Goal: Transaction & Acquisition: Book appointment/travel/reservation

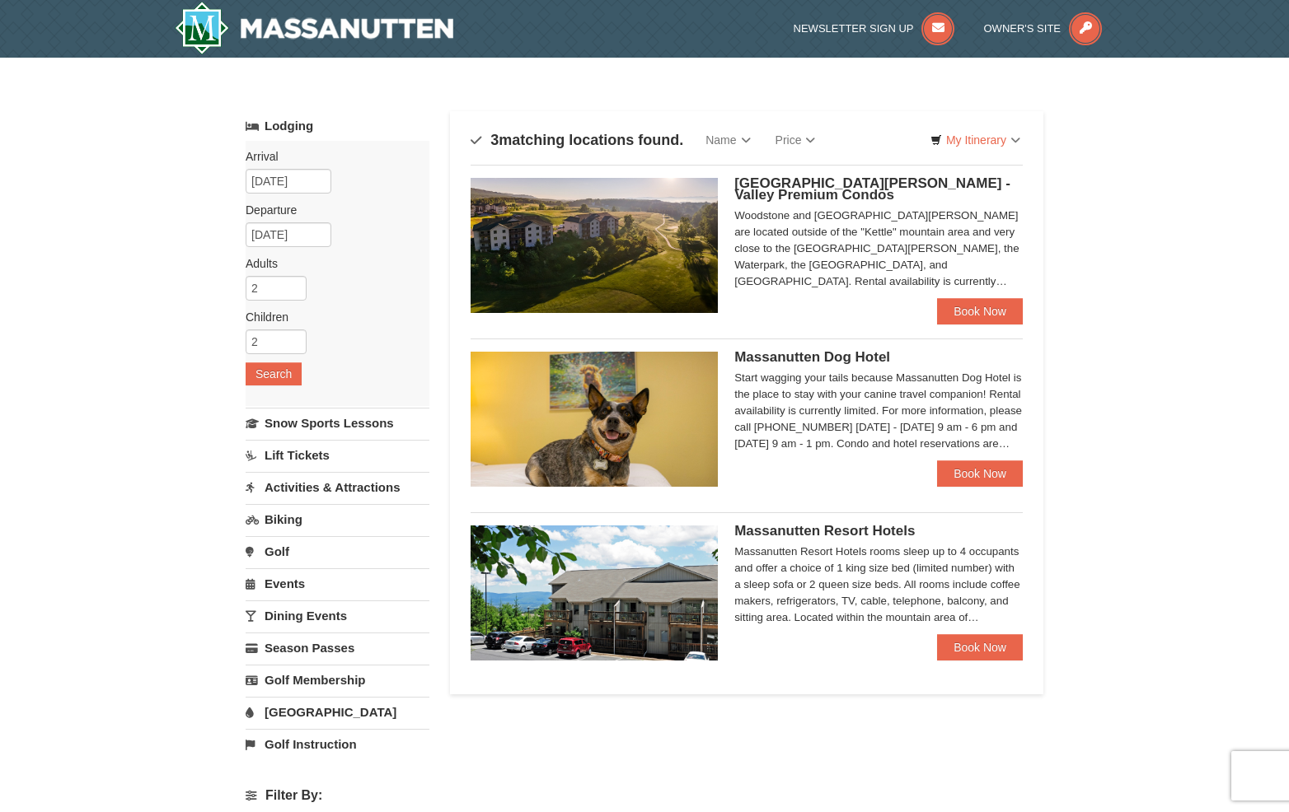
scroll to position [82, 0]
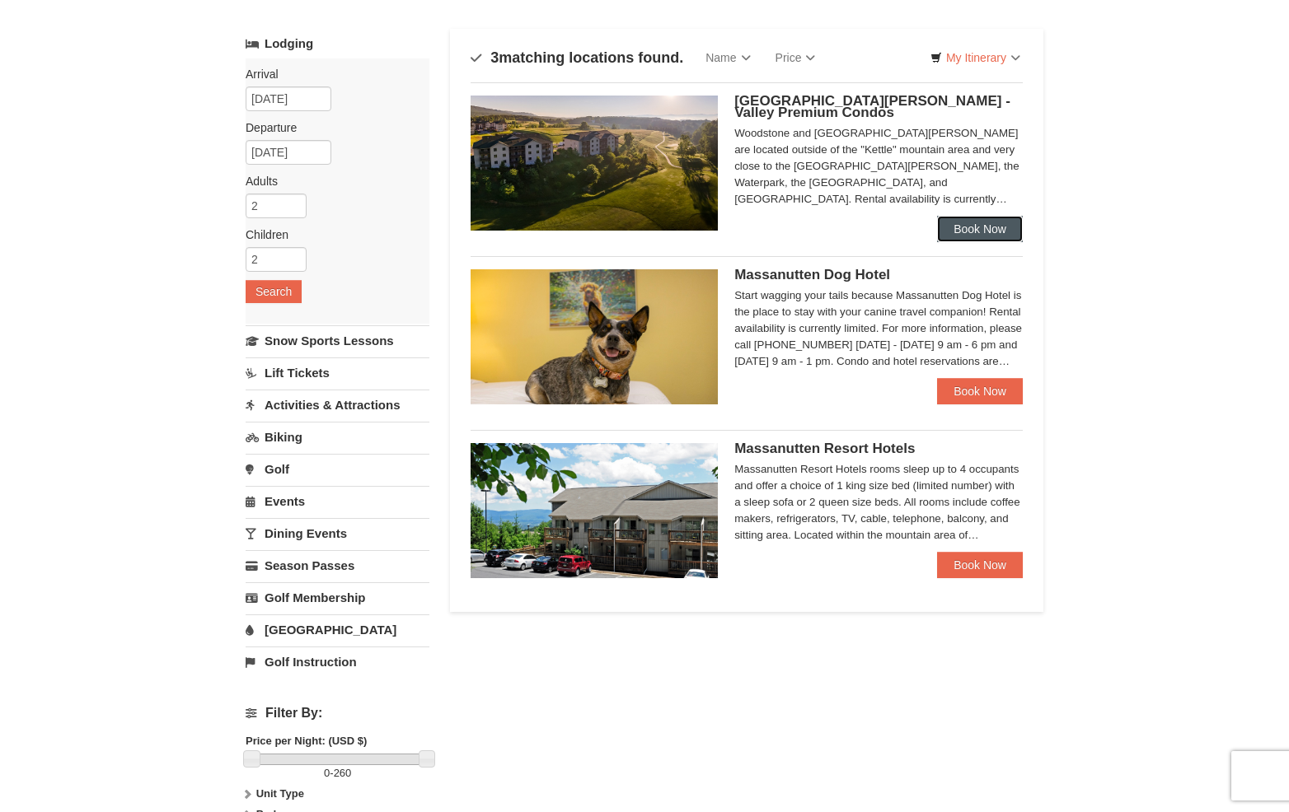
click at [1009, 223] on link "Book Now" at bounding box center [980, 229] width 86 height 26
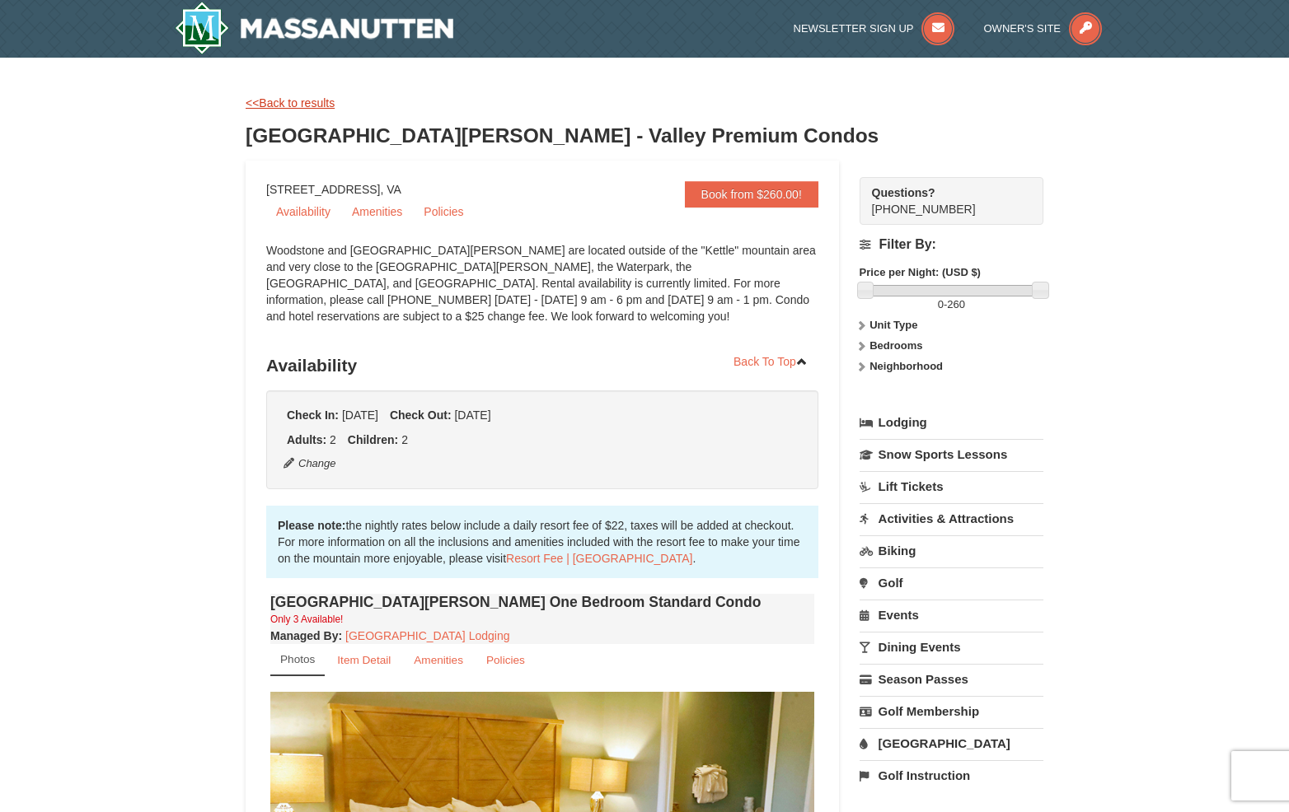
click at [303, 102] on link "<<Back to results" at bounding box center [290, 102] width 89 height 13
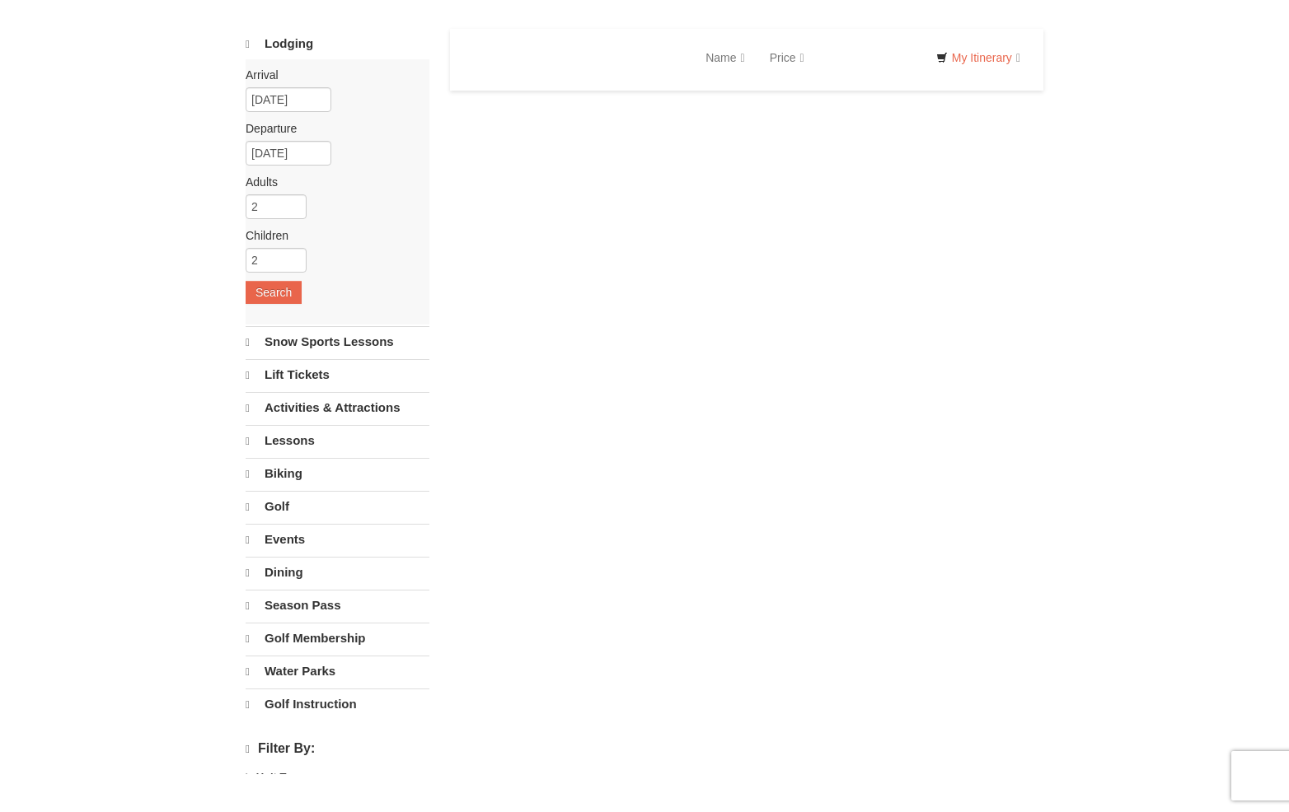
select select "9"
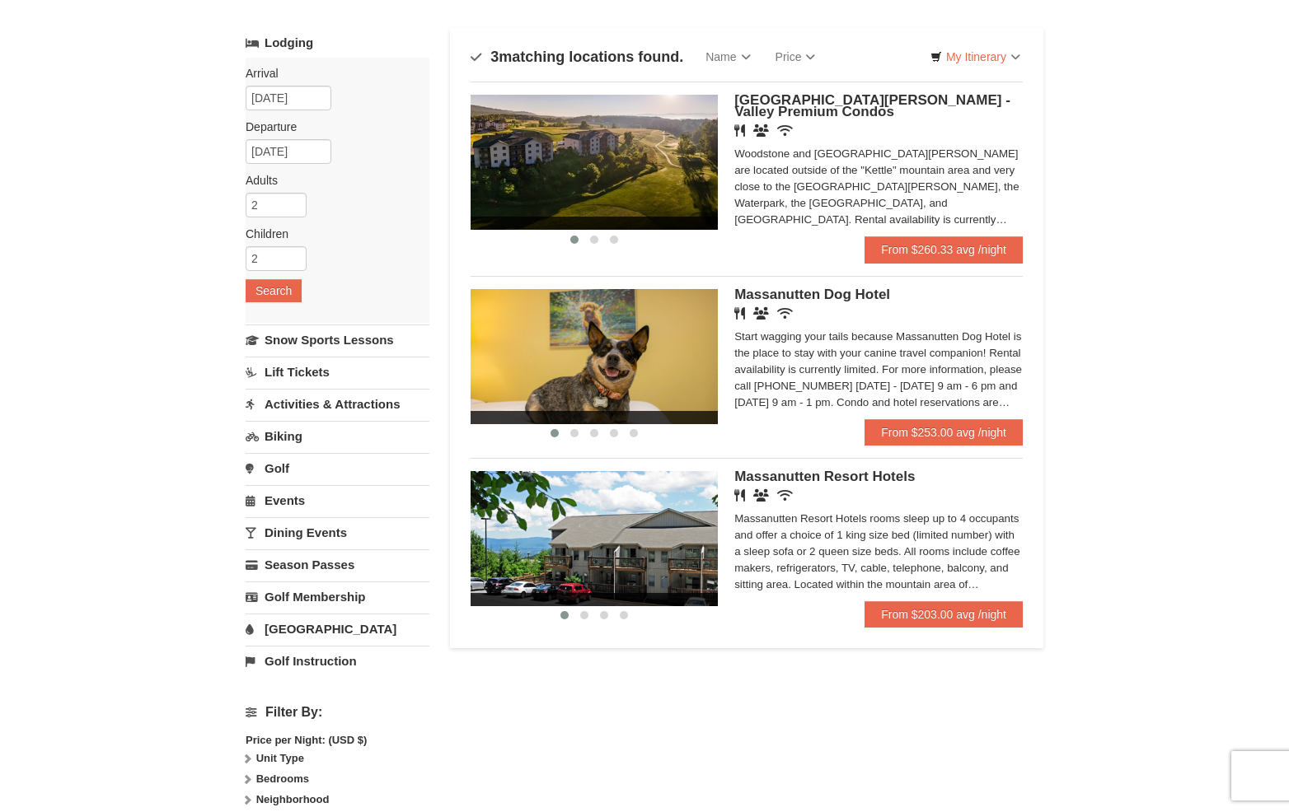
scroll to position [82, 0]
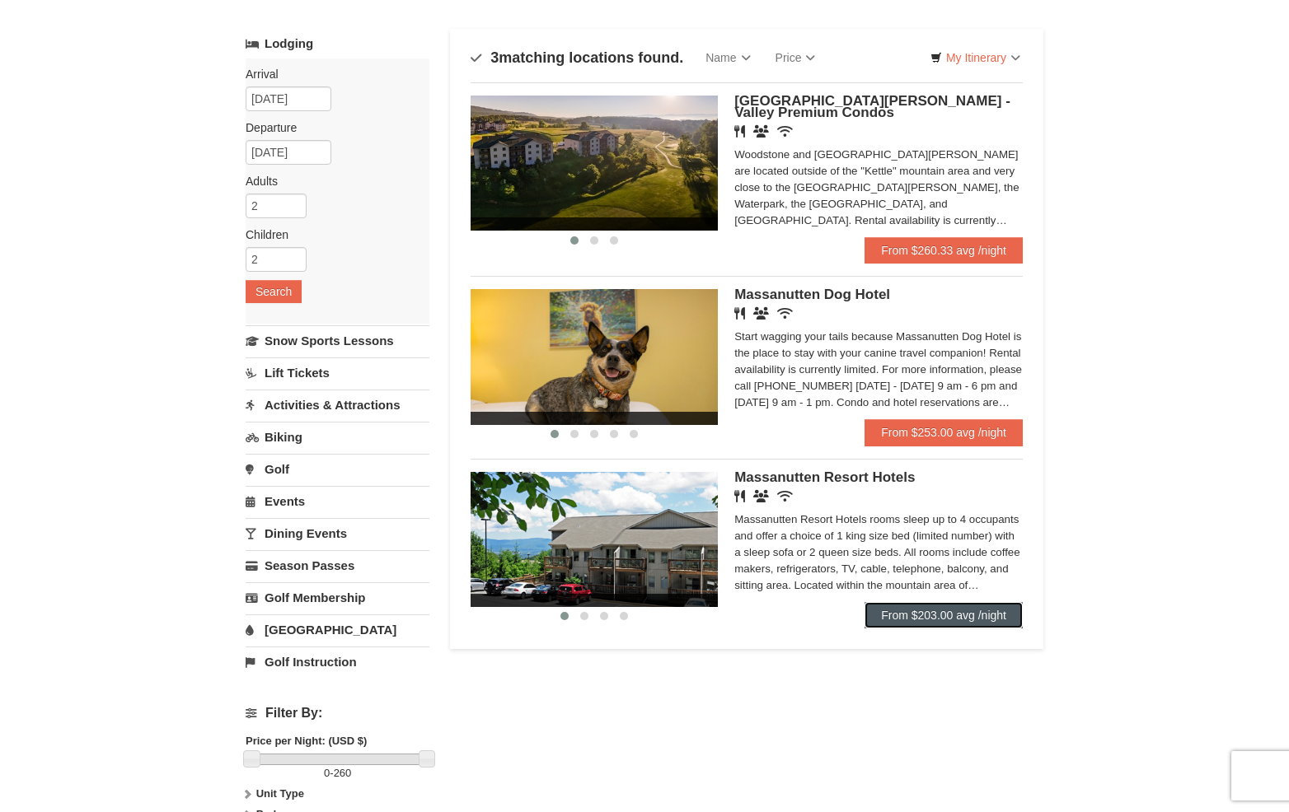
click at [1002, 613] on link "From $203.00 avg /night" at bounding box center [943, 615] width 158 height 26
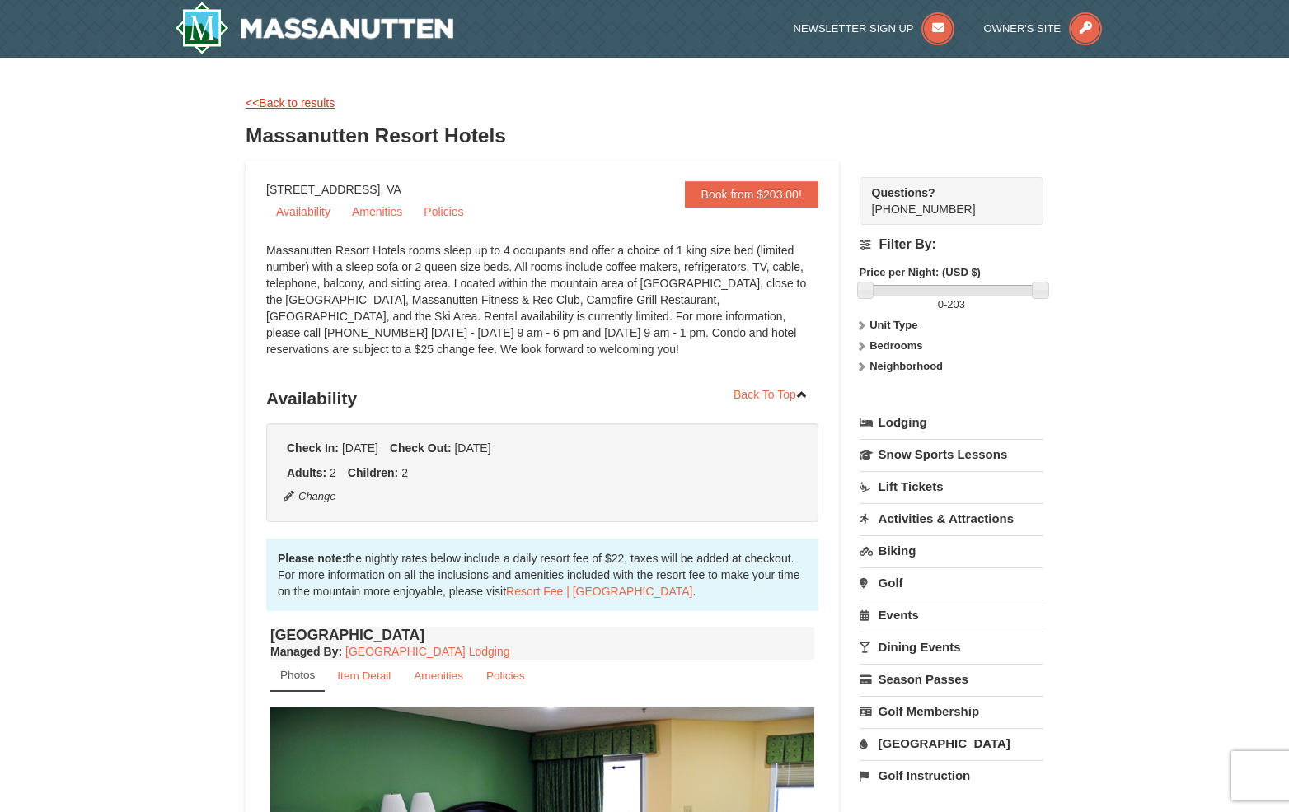
click at [300, 105] on link "<<Back to results" at bounding box center [290, 102] width 89 height 13
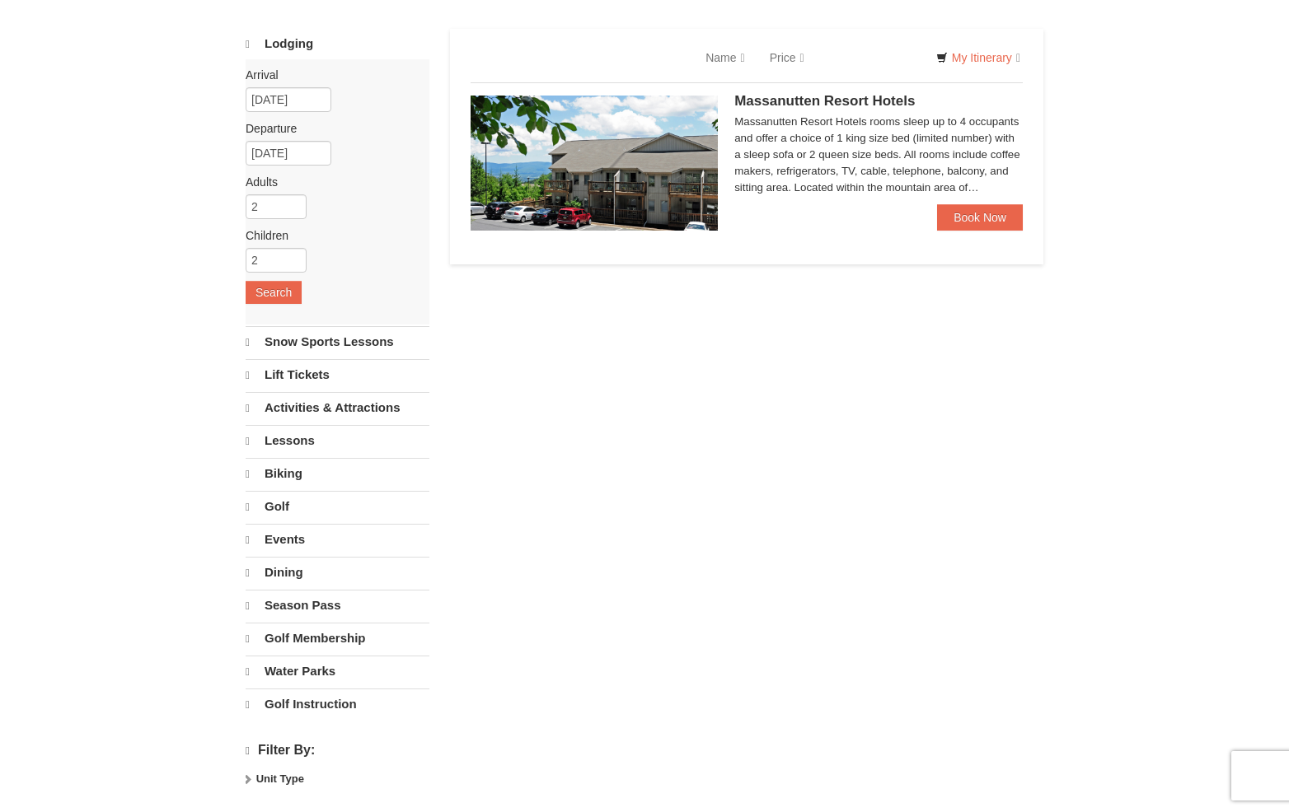
scroll to position [83, 0]
select select "9"
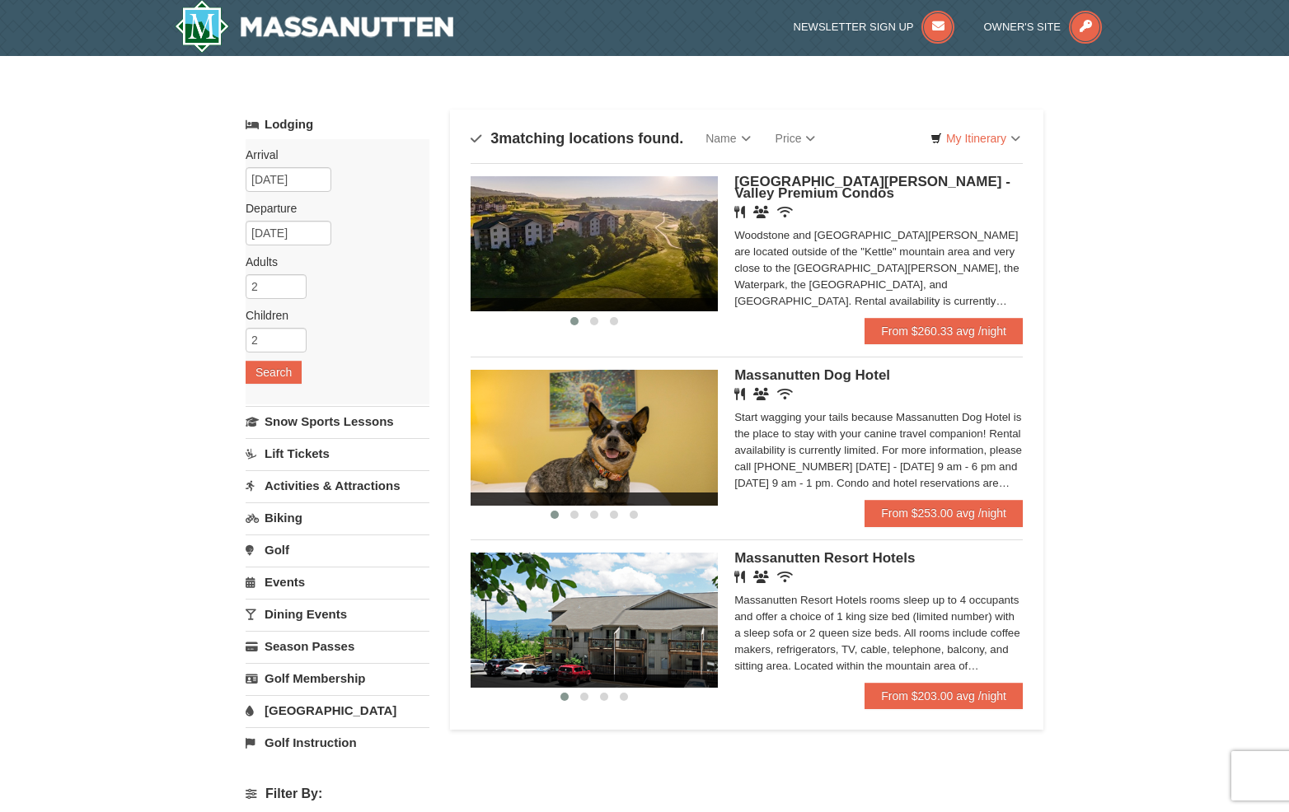
scroll to position [0, 0]
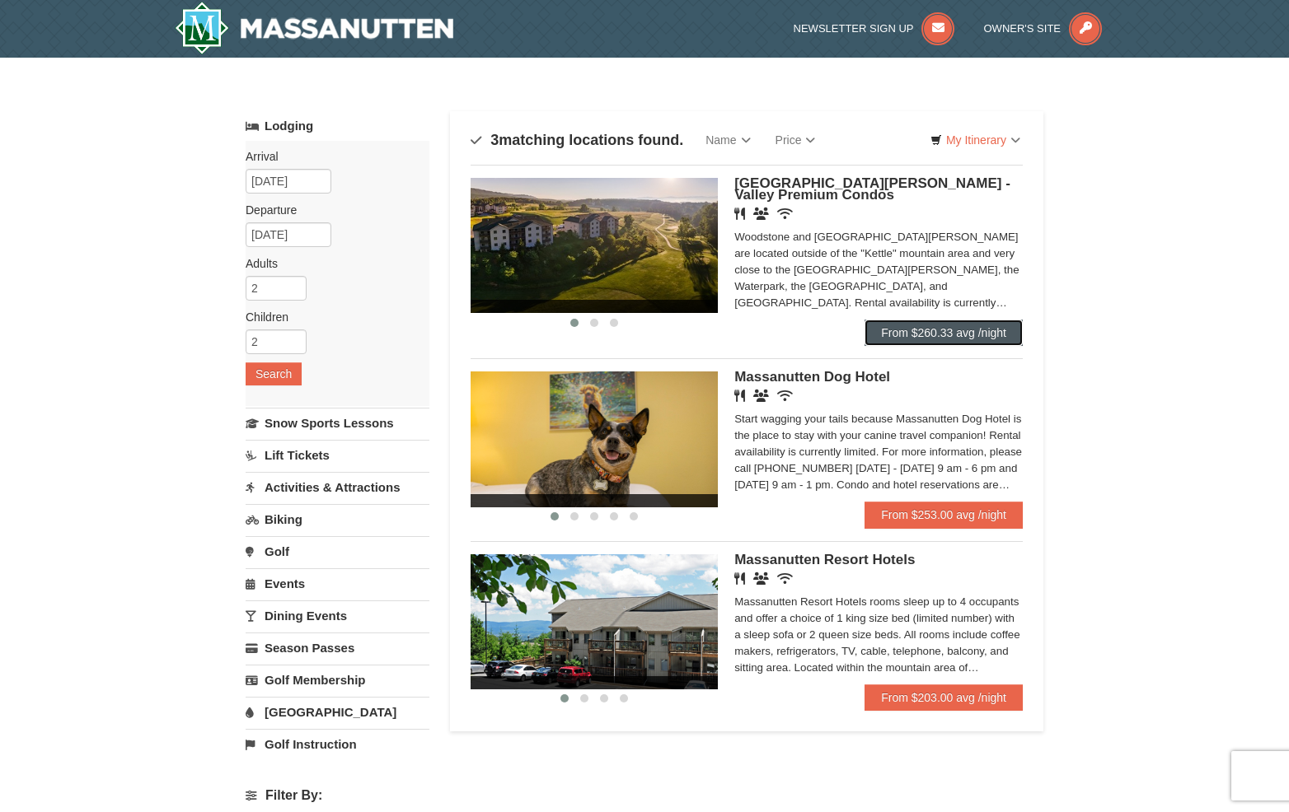
click at [965, 327] on link "From $260.33 avg /night" at bounding box center [943, 333] width 158 height 26
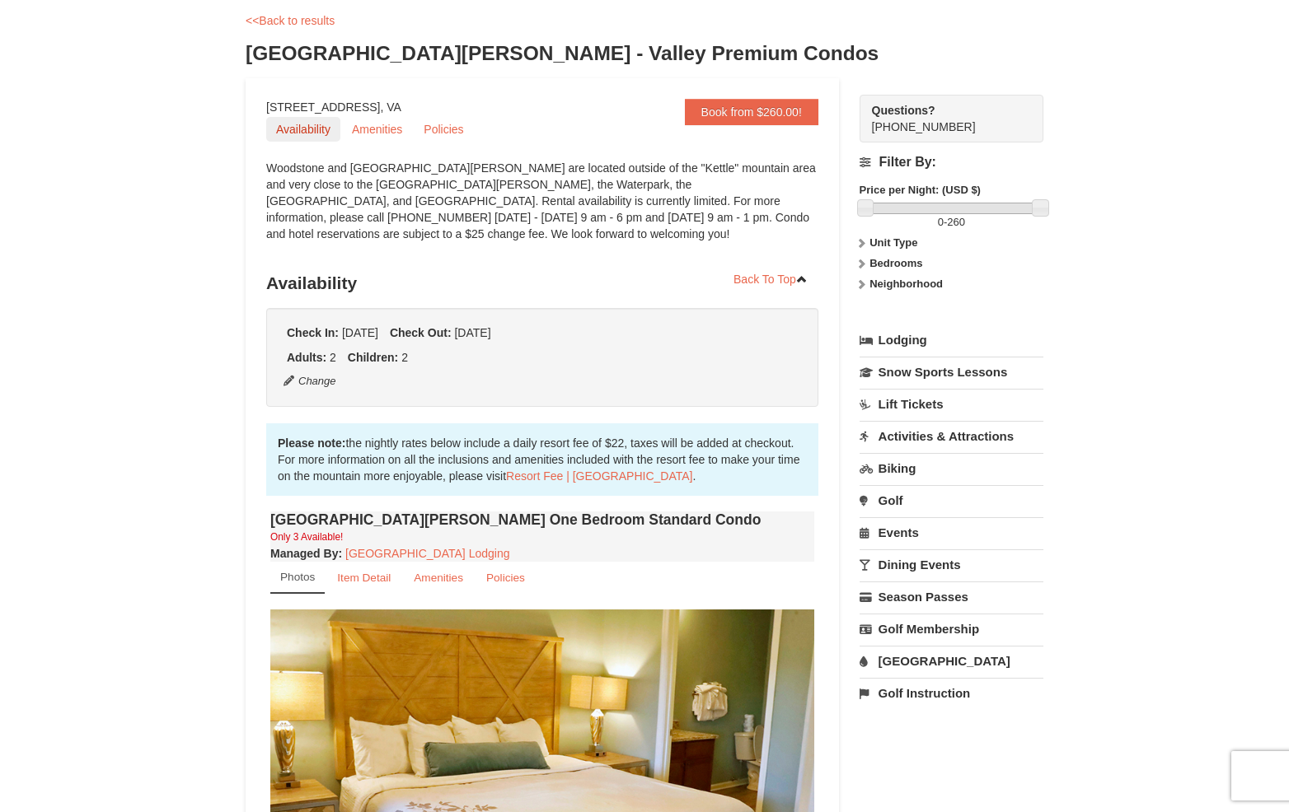
click at [308, 115] on div "Book from $260.00! 1822 Resort Drive, Massanutten, VA Availability Amenities Po…" at bounding box center [542, 732] width 593 height 1309
click at [305, 127] on link "Availability" at bounding box center [303, 129] width 74 height 25
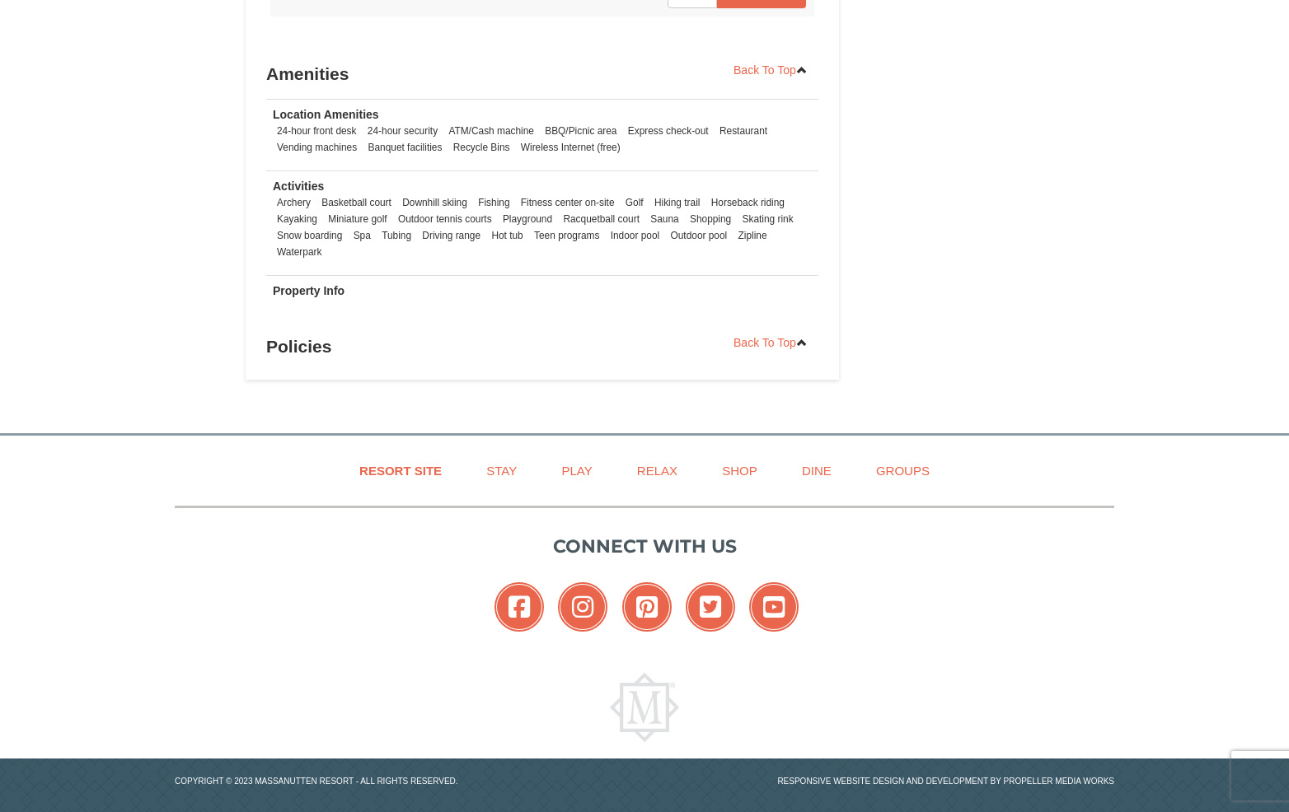
scroll to position [1107, 0]
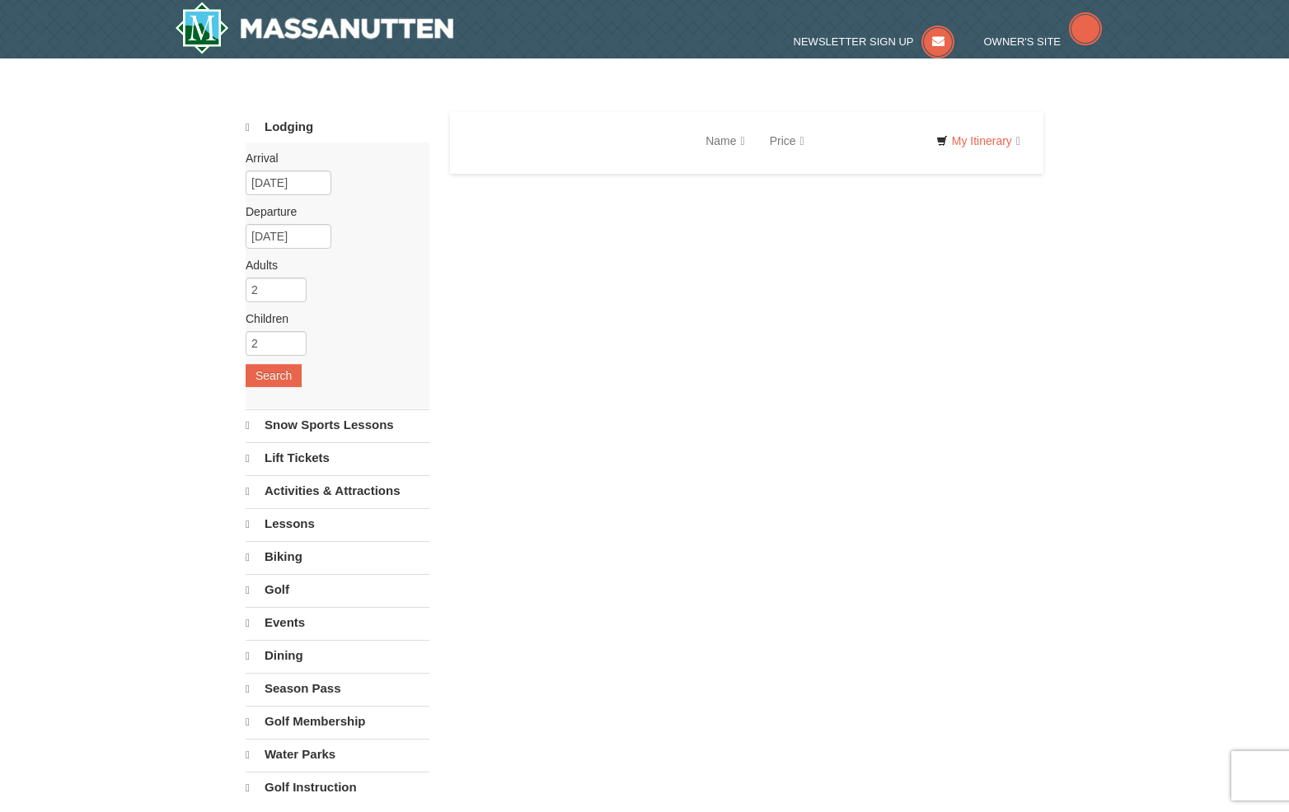
select select "9"
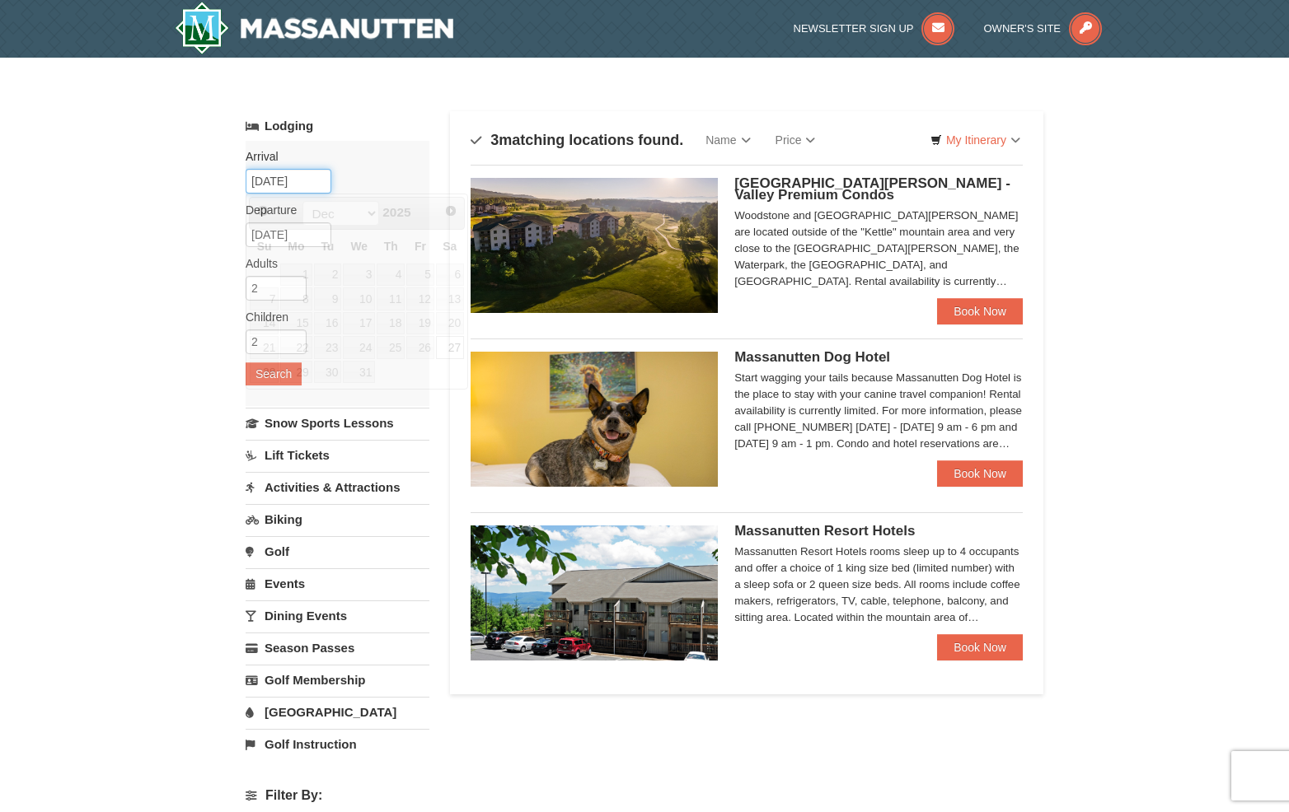
click at [294, 182] on input "12/27/2025" at bounding box center [289, 181] width 86 height 25
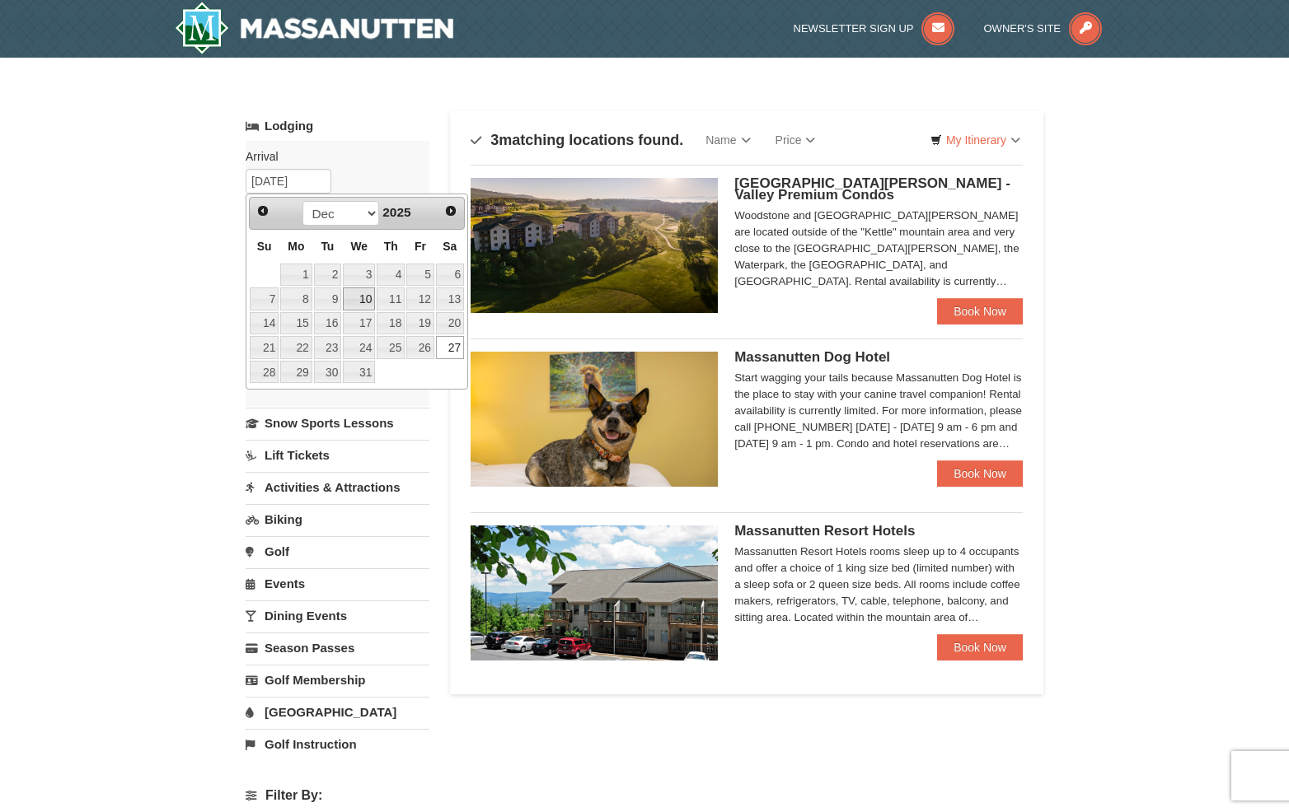
click at [369, 305] on link "10" at bounding box center [359, 299] width 32 height 23
type input "[DATE]"
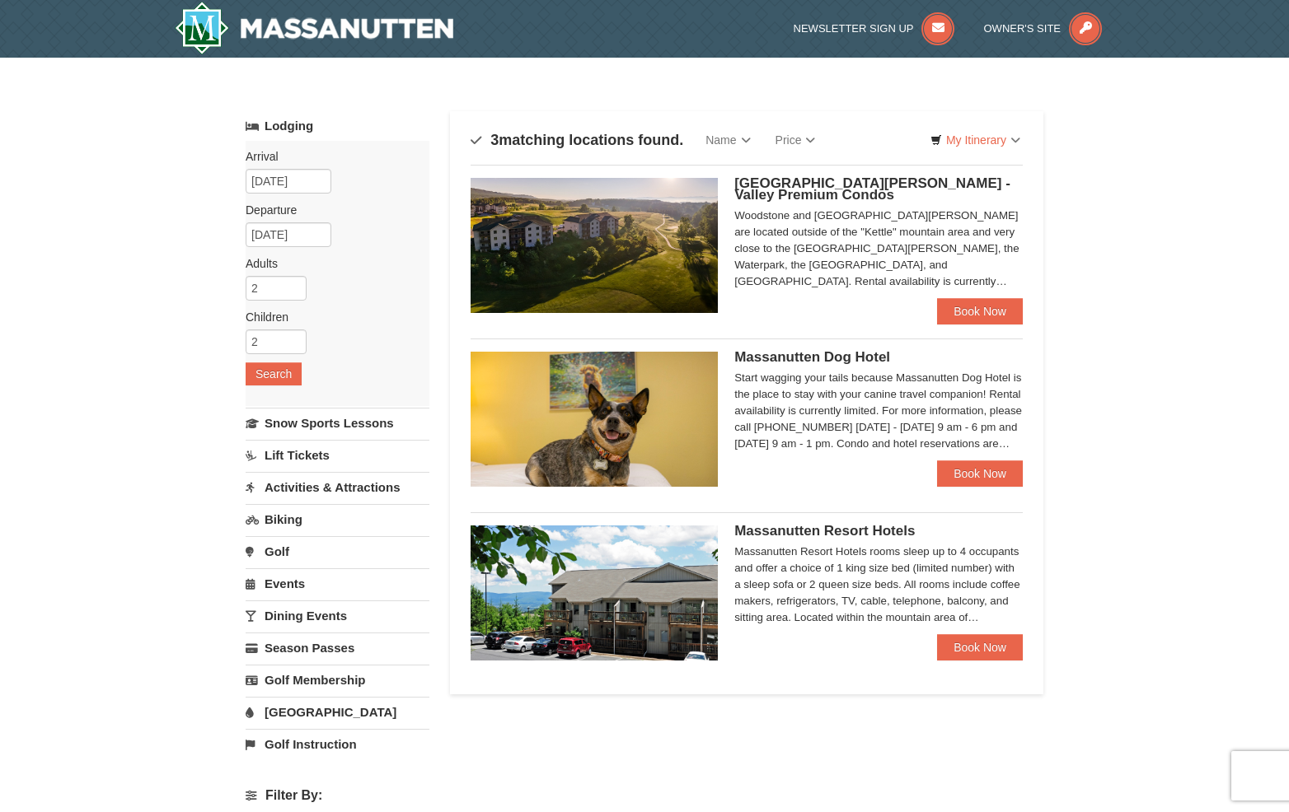
click at [361, 339] on div "Arrival Please format dates MM/DD/YYYY Please format dates MM/DD/YYYY 12/10/202…" at bounding box center [338, 273] width 184 height 265
click at [292, 232] on input "[DATE]" at bounding box center [289, 234] width 86 height 25
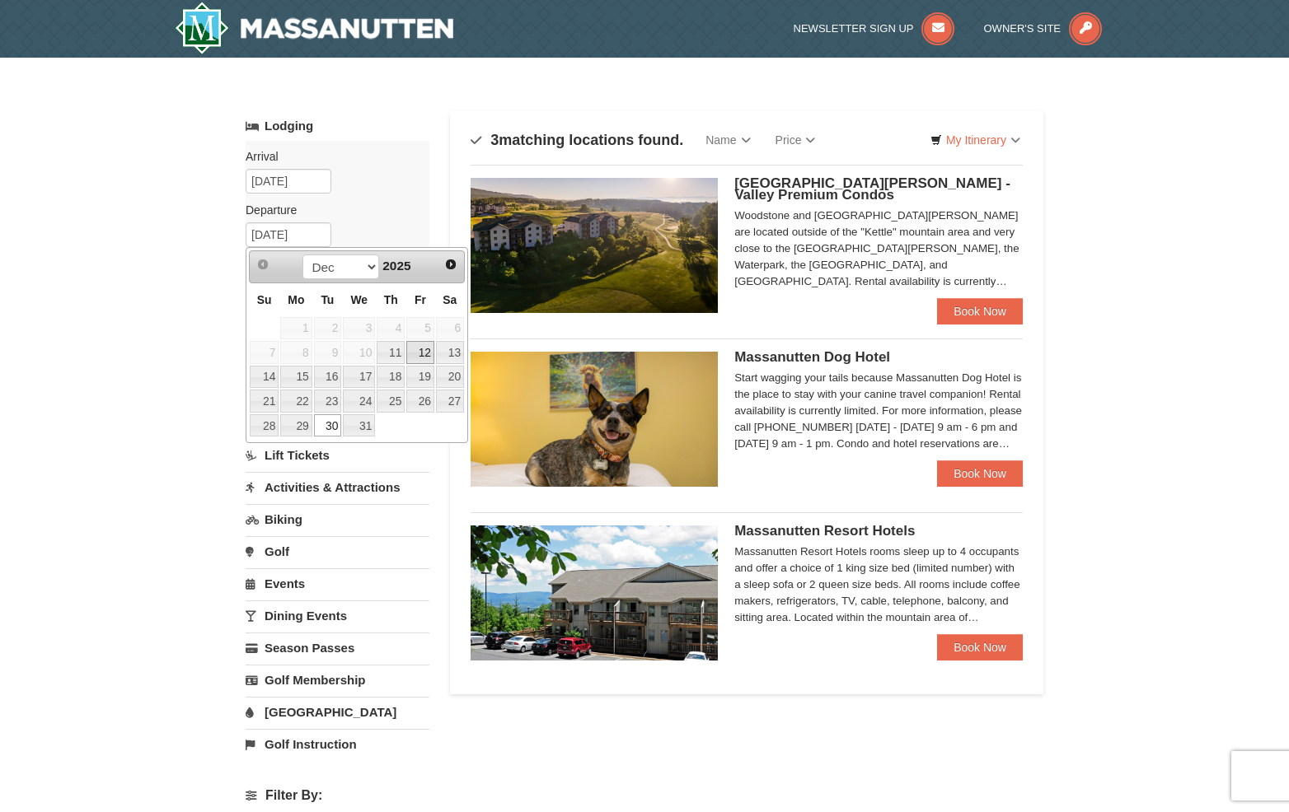
click at [428, 359] on link "12" at bounding box center [420, 352] width 28 height 23
type input "12/12/2025"
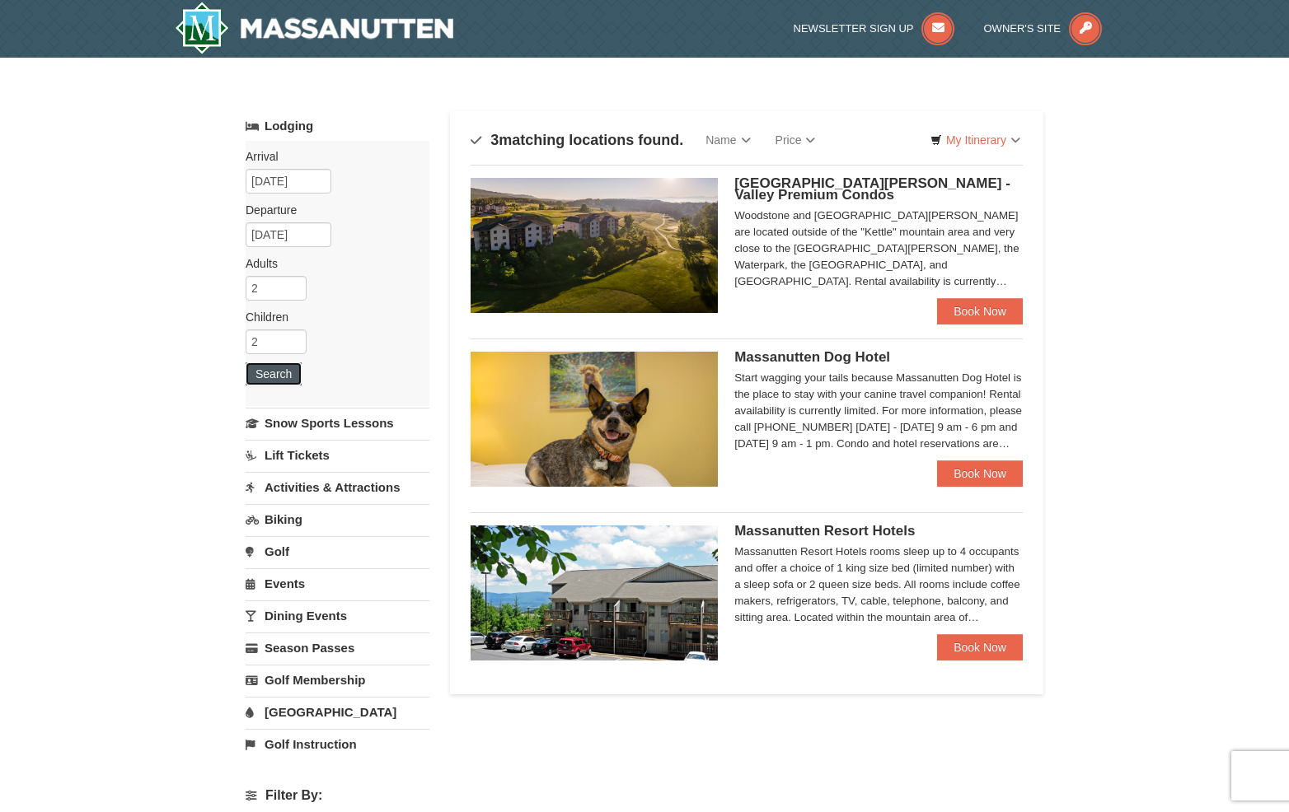
click at [284, 373] on button "Search" at bounding box center [274, 374] width 56 height 23
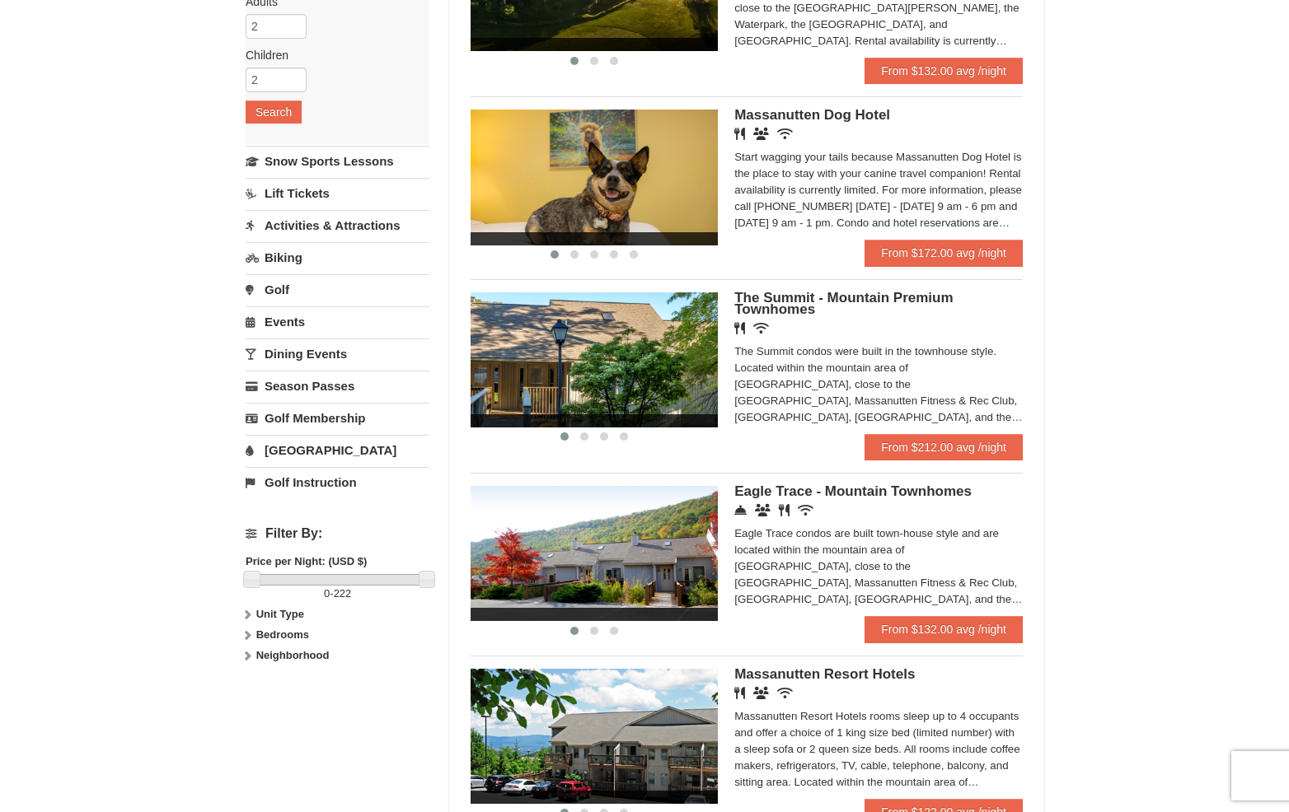
scroll to position [82, 0]
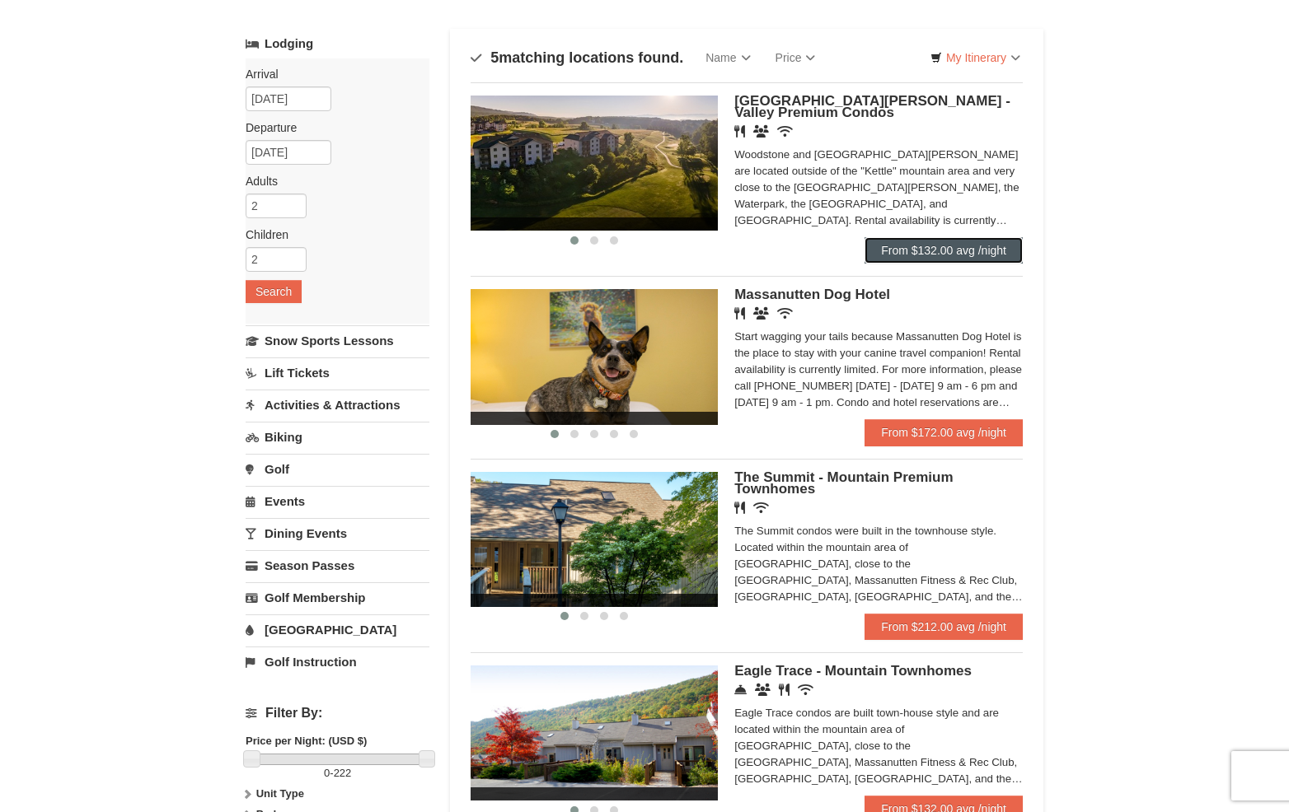
click at [912, 252] on link "From $132.00 avg /night" at bounding box center [943, 250] width 158 height 26
